Goal: Transaction & Acquisition: Purchase product/service

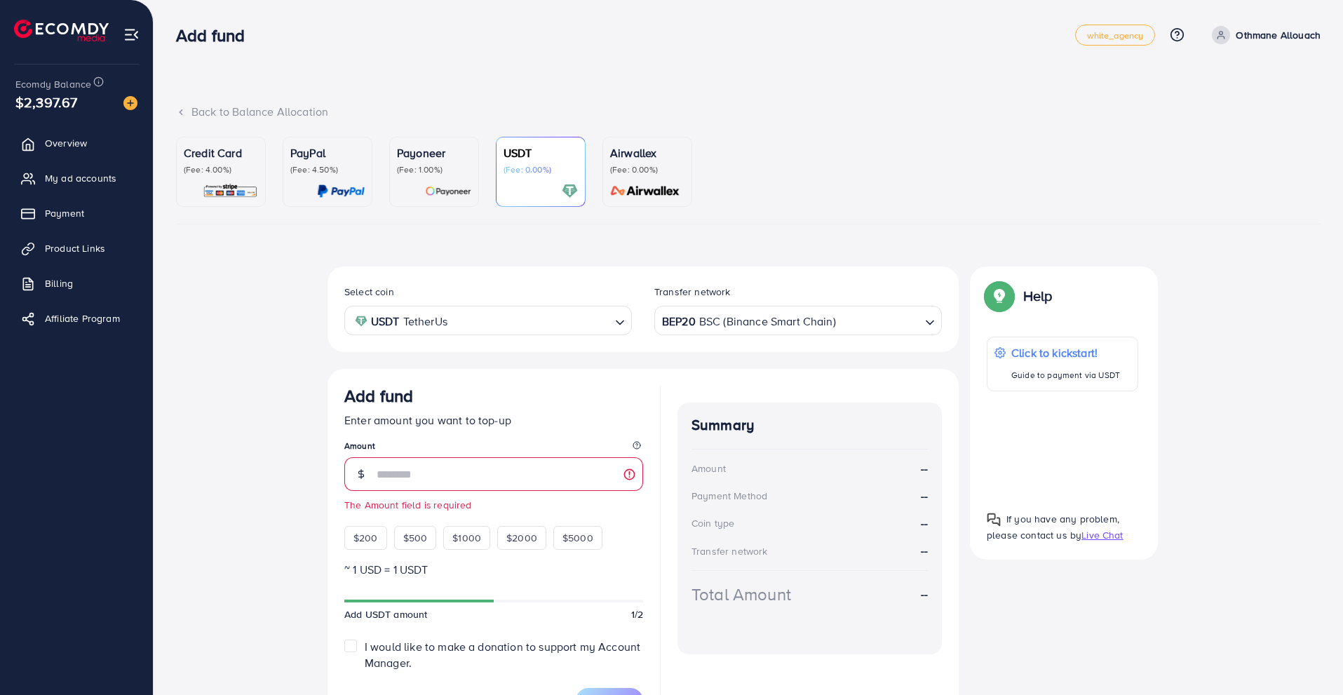
click at [604, 315] on input "Search for option" at bounding box center [531, 321] width 158 height 22
click at [647, 317] on div "Transfer network BEP20 BSC (Binance Smart Chain) Loading..." at bounding box center [798, 310] width 310 height 51
click at [665, 317] on div "BEP20 BSC (Binance Smart Chain)" at bounding box center [790, 319] width 262 height 25
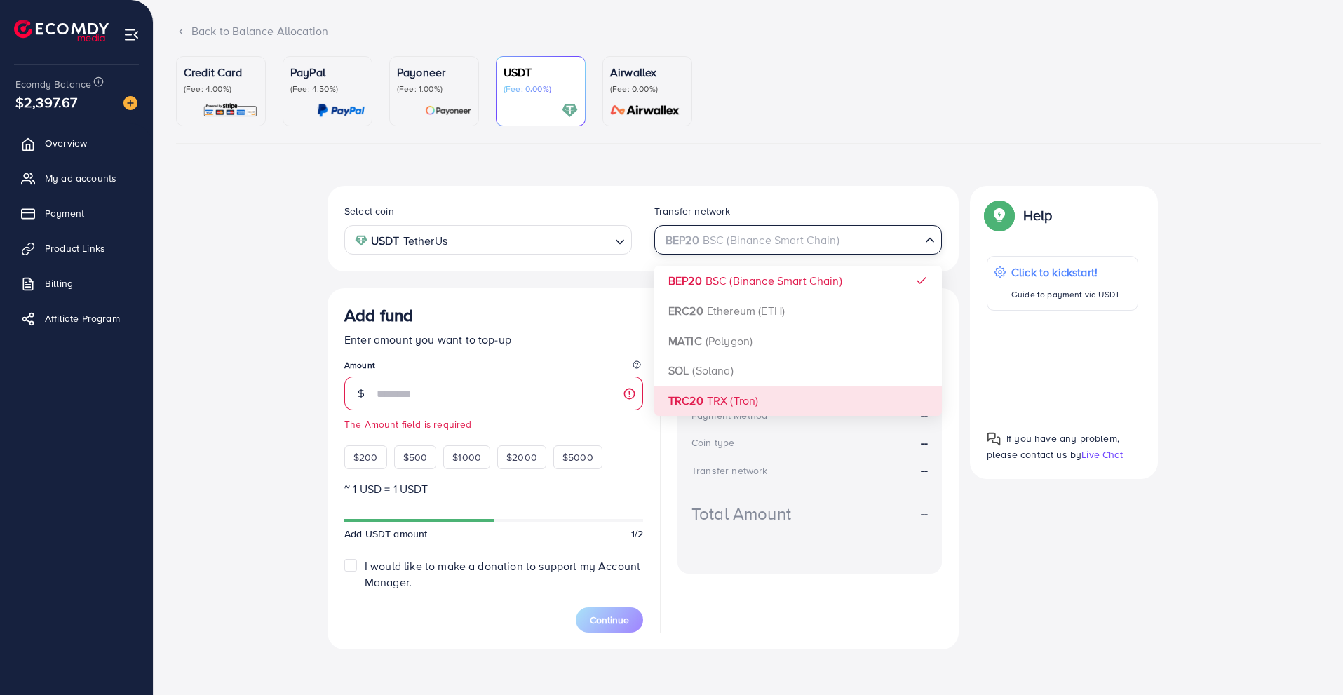
scroll to position [81, 0]
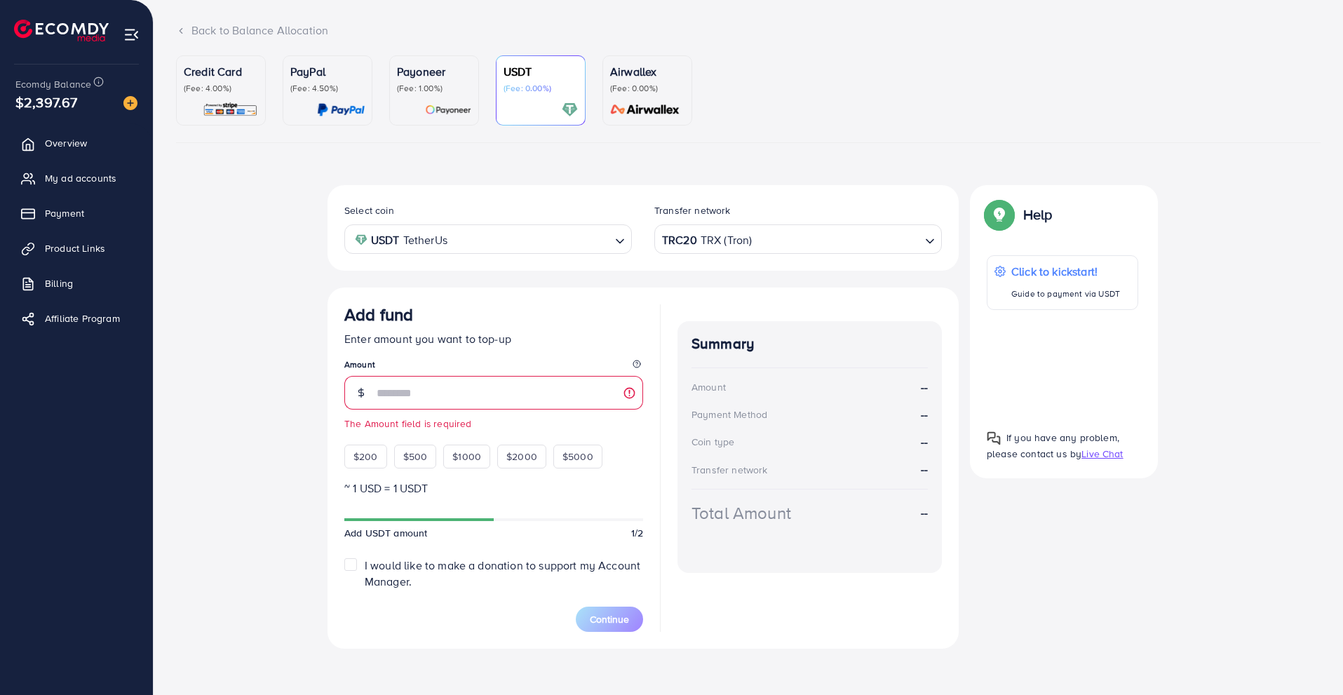
click at [671, 398] on div "Select coin USDT TetherUs Loading... Transfer network TRC20 TRX (Tron) Loading.…" at bounding box center [643, 417] width 631 height 464
click at [670, 243] on div "TRC20 TRX (Tron)" at bounding box center [790, 238] width 262 height 25
click at [674, 394] on div "Select coin USDT TetherUs Loading... Transfer network TRC20 TRX (Tron) Loading.…" at bounding box center [643, 417] width 631 height 464
click at [557, 385] on input "number" at bounding box center [510, 393] width 267 height 34
type input "*"
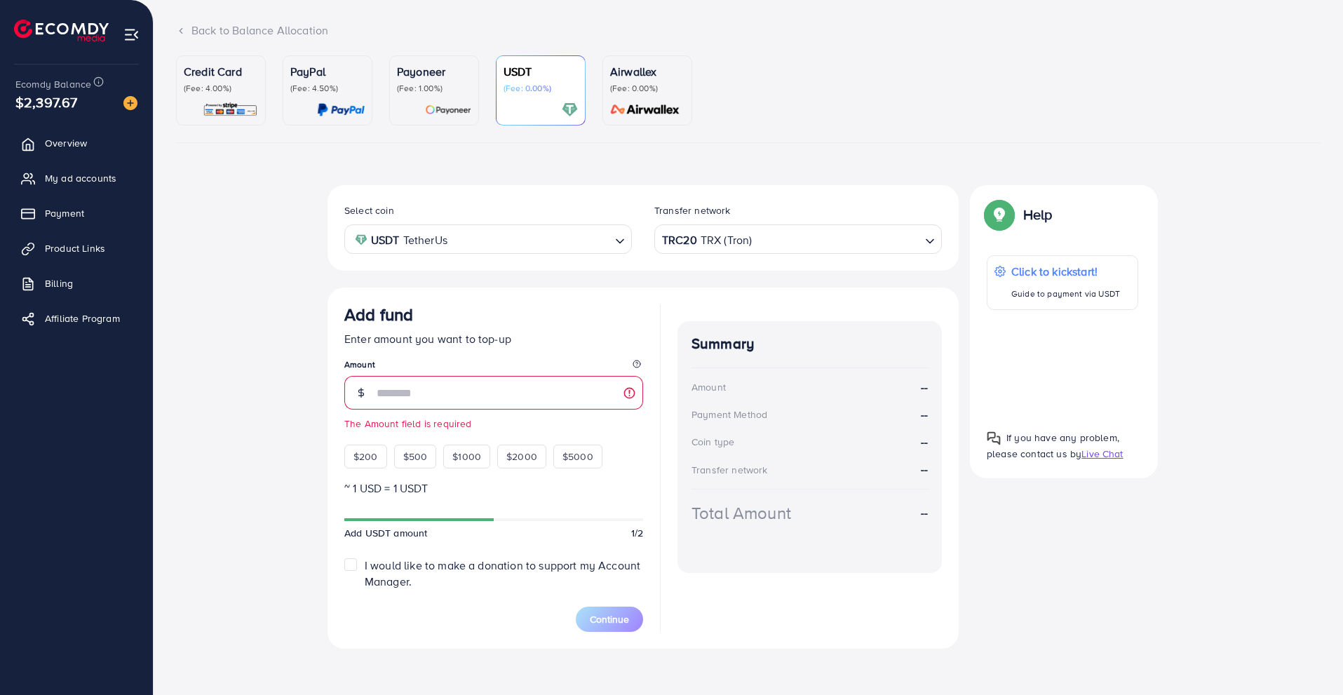
click at [542, 239] on input "Search for option" at bounding box center [531, 240] width 158 height 22
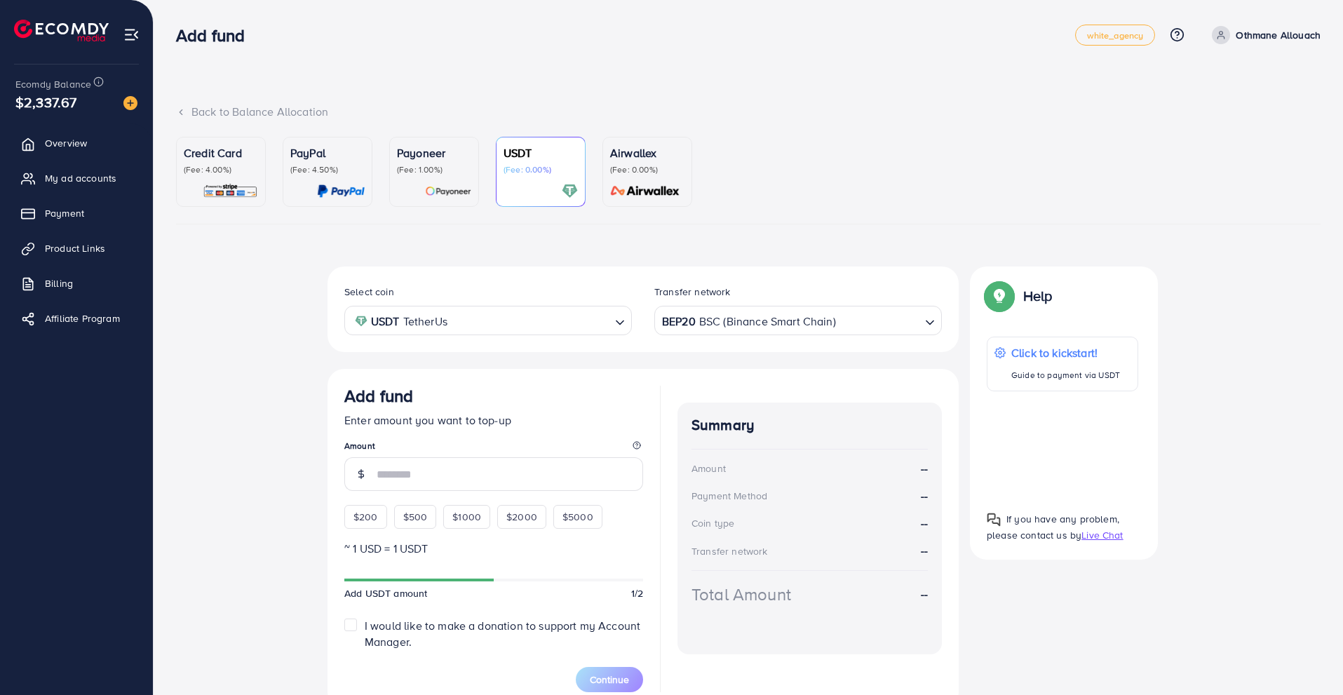
click at [709, 316] on div "BEP20 BSC (Binance Smart Chain)" at bounding box center [790, 319] width 262 height 25
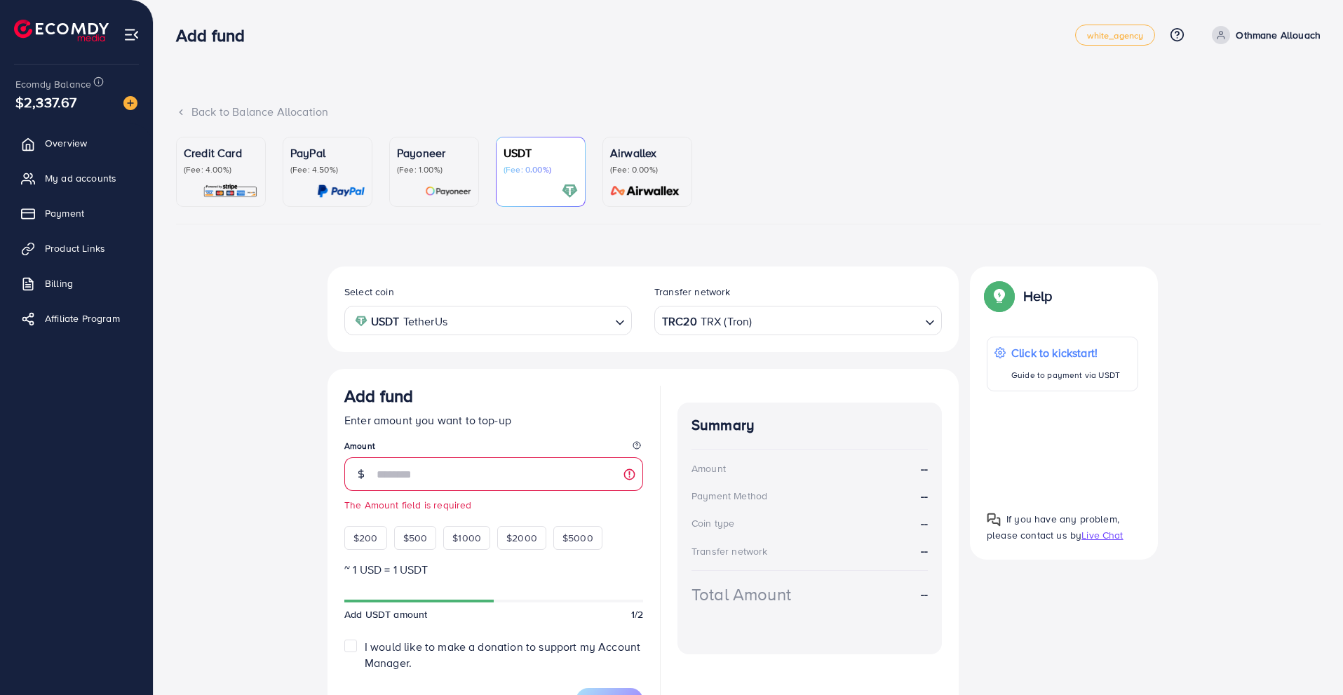
click at [670, 488] on div "Select coin USDT TetherUs Loading... Transfer network TRC20 TRX (Tron) Loading.…" at bounding box center [643, 499] width 631 height 464
click at [472, 479] on input "number" at bounding box center [510, 474] width 267 height 34
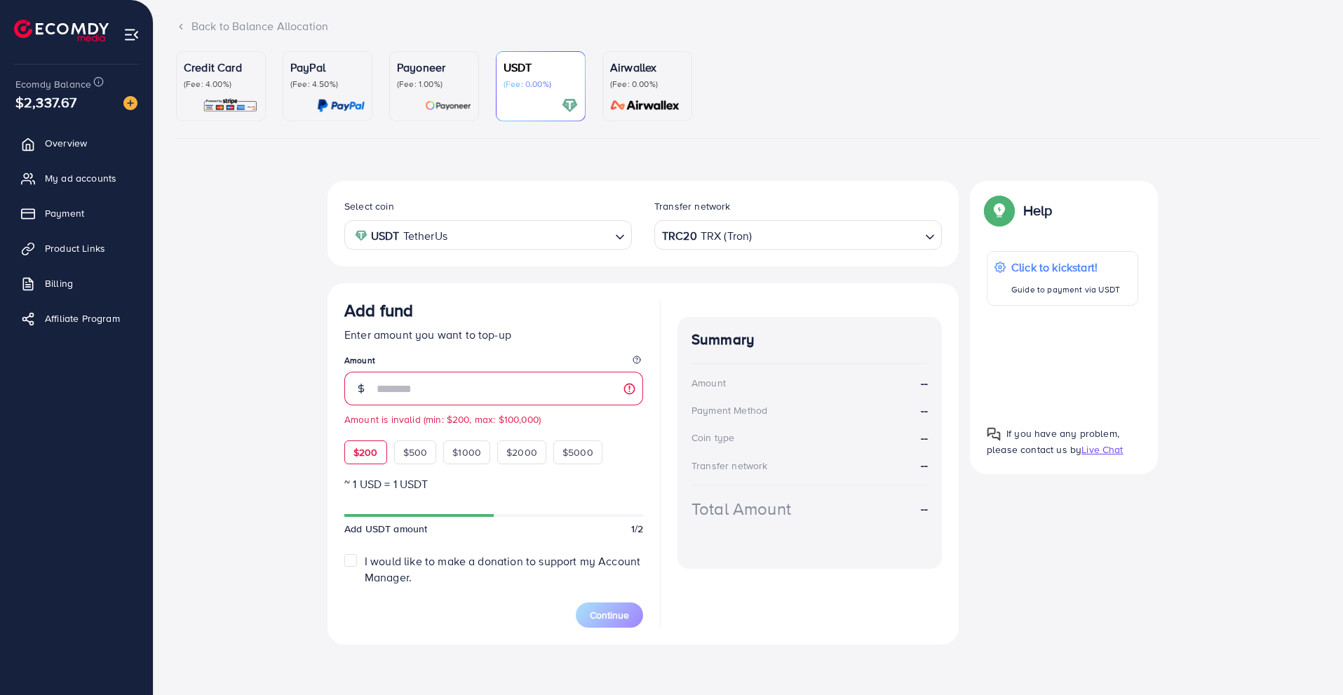
click at [381, 450] on div "$200" at bounding box center [365, 453] width 43 height 24
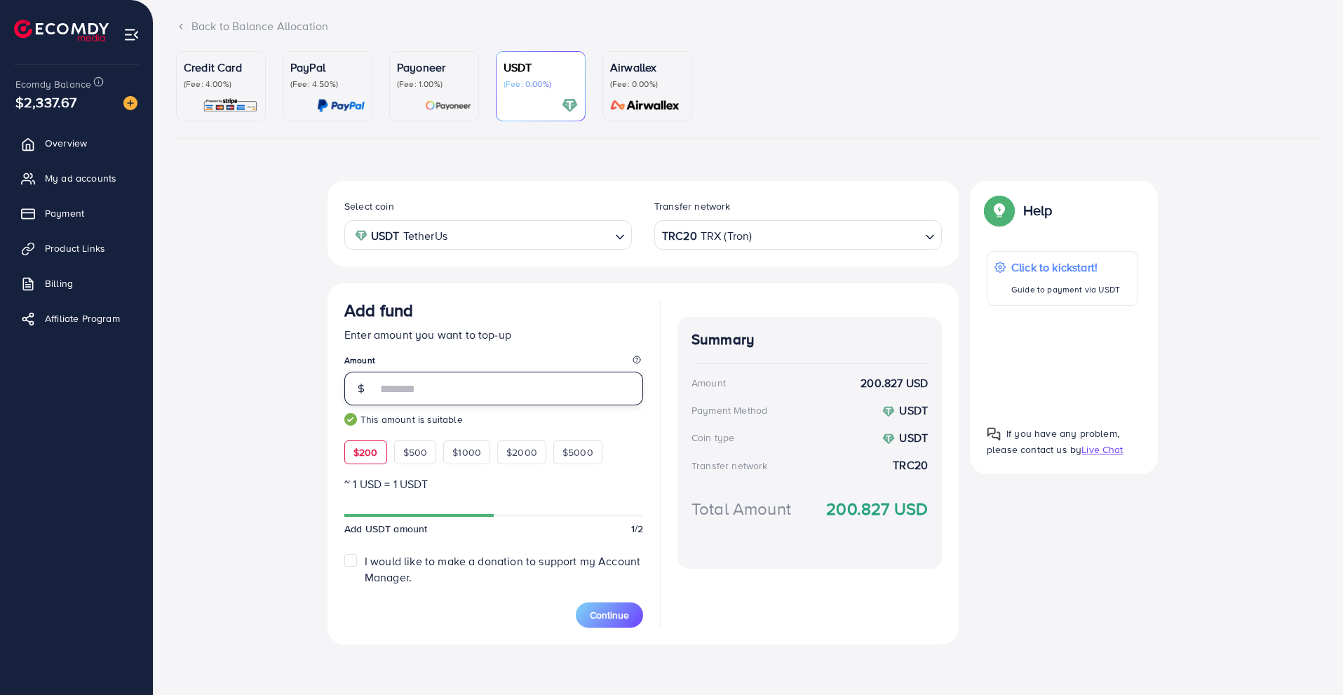
click at [467, 380] on input "***" at bounding box center [510, 389] width 267 height 34
type input "***"
click at [129, 185] on link "My ad accounts" at bounding box center [77, 178] width 132 height 28
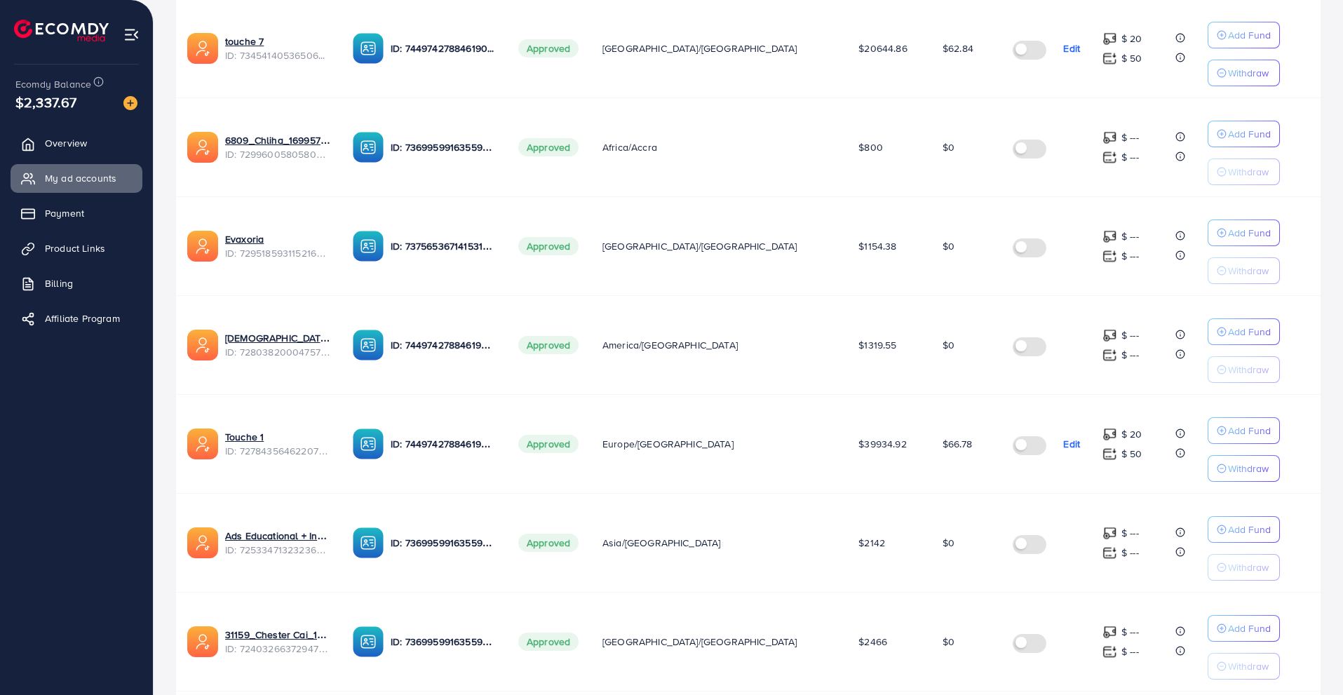
scroll to position [362, 0]
